Goal: Transaction & Acquisition: Purchase product/service

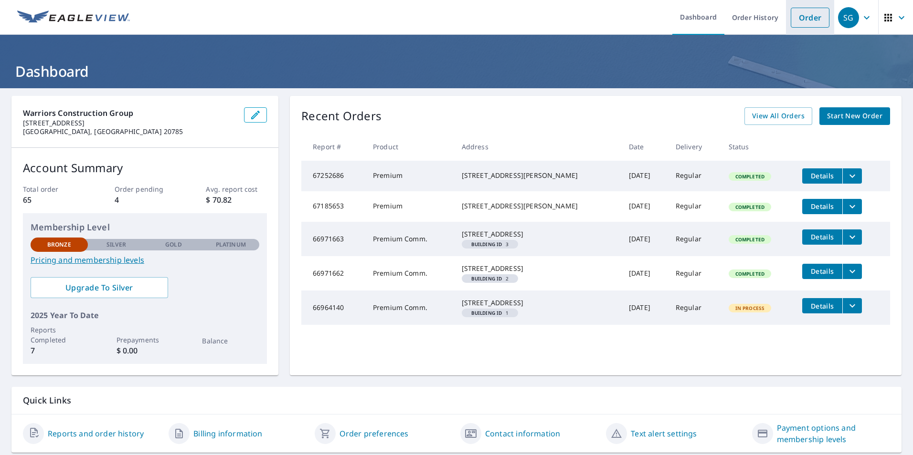
click at [810, 19] on link "Order" at bounding box center [810, 18] width 39 height 20
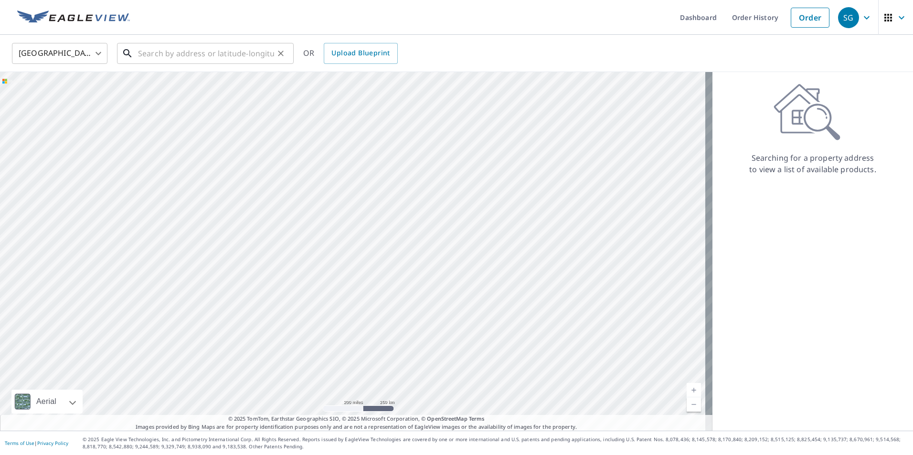
click at [160, 56] on input "text" at bounding box center [206, 53] width 136 height 27
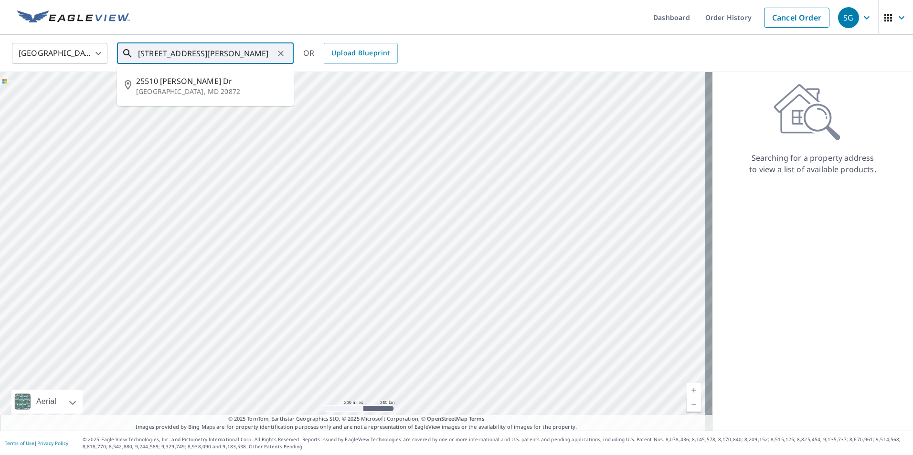
click at [206, 88] on p "[GEOGRAPHIC_DATA], MD 20872" at bounding box center [211, 92] width 150 height 10
type input "[STREET_ADDRESS][PERSON_NAME][PERSON_NAME]"
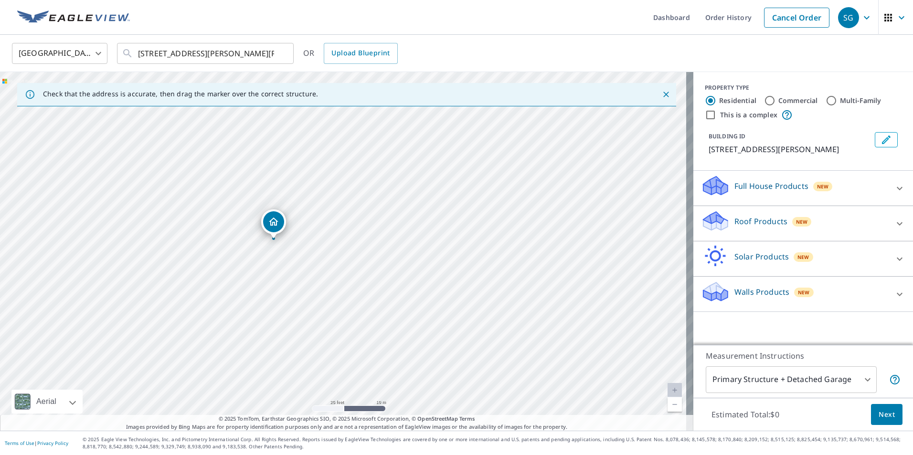
click at [751, 225] on p "Roof Products" at bounding box center [760, 221] width 53 height 11
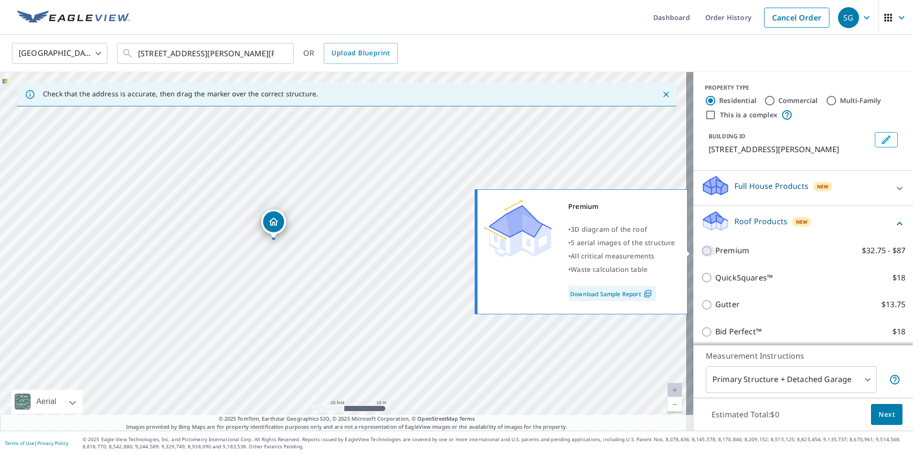
click at [703, 247] on input "Premium $32.75 - $87" at bounding box center [708, 250] width 14 height 11
checkbox input "true"
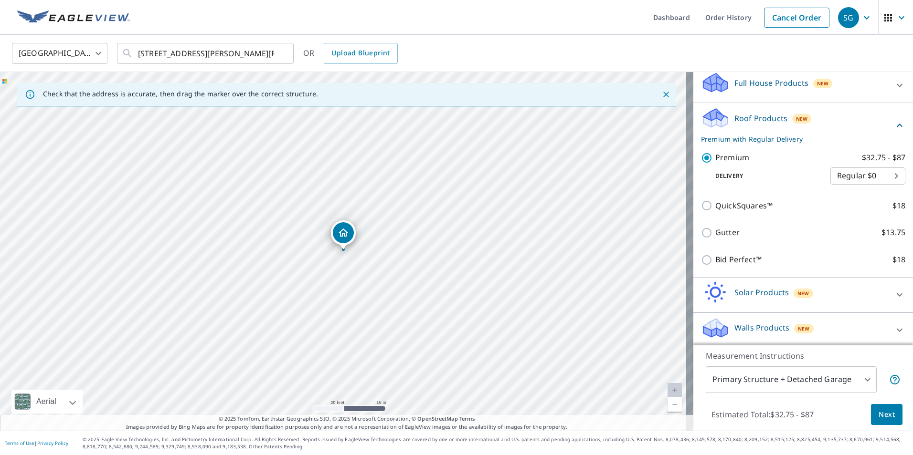
scroll to position [106, 0]
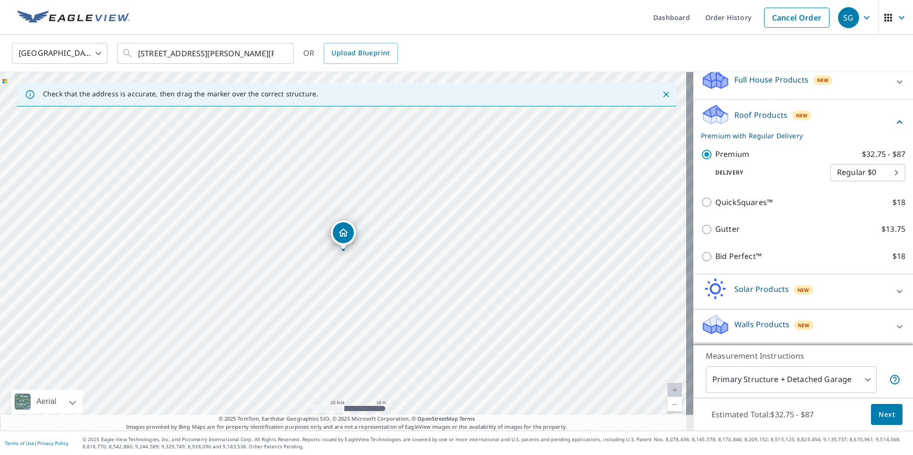
click at [886, 415] on span "Next" at bounding box center [887, 415] width 16 height 12
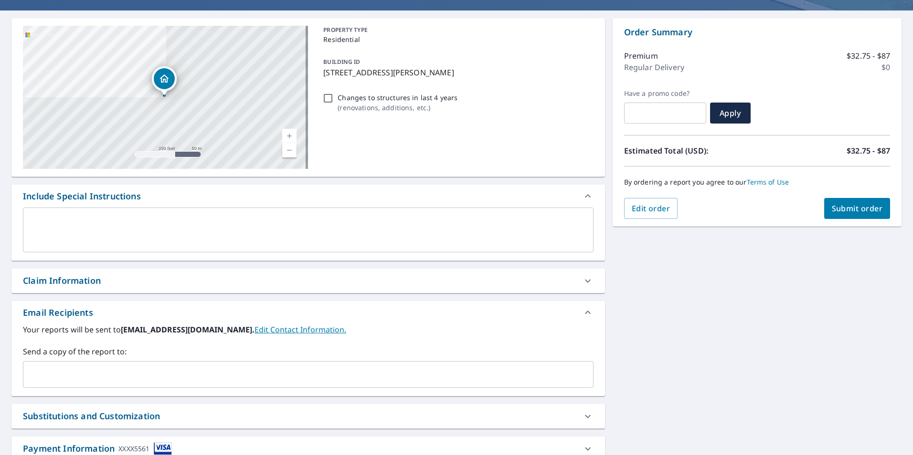
scroll to position [95, 0]
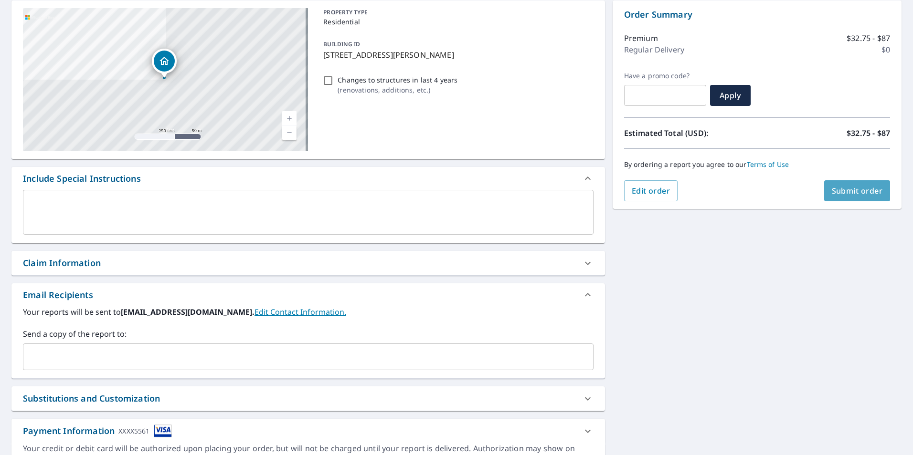
click at [852, 190] on span "Submit order" at bounding box center [857, 191] width 51 height 11
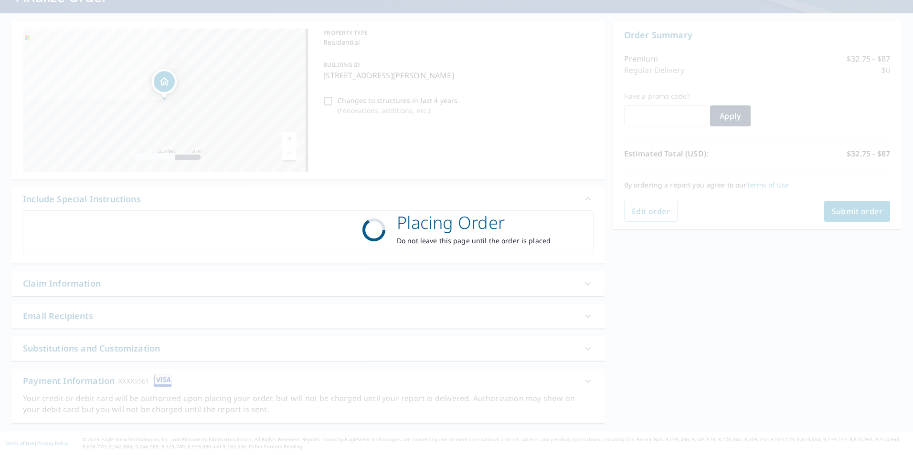
scroll to position [75, 0]
